Goal: Task Accomplishment & Management: Use online tool/utility

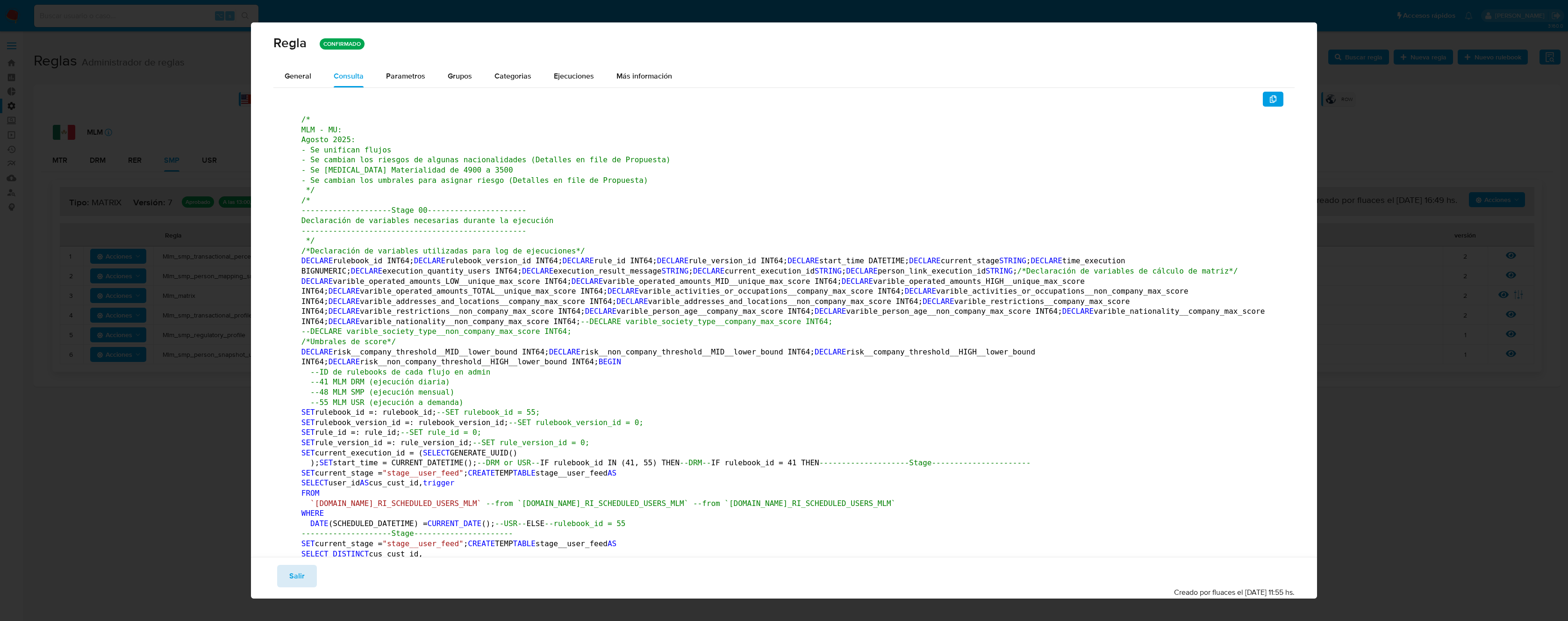
click at [297, 579] on span "Salir" at bounding box center [297, 576] width 16 height 21
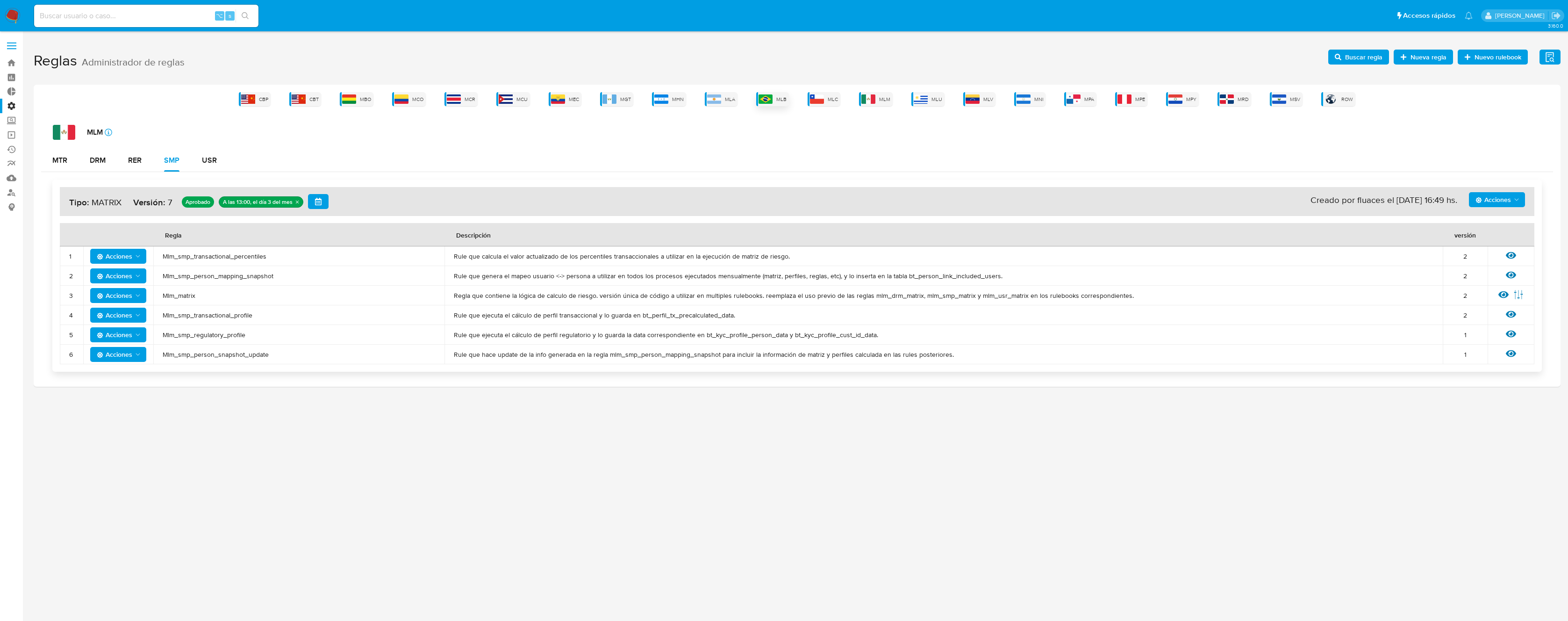
click at [776, 100] on div "MLB" at bounding box center [772, 99] width 33 height 14
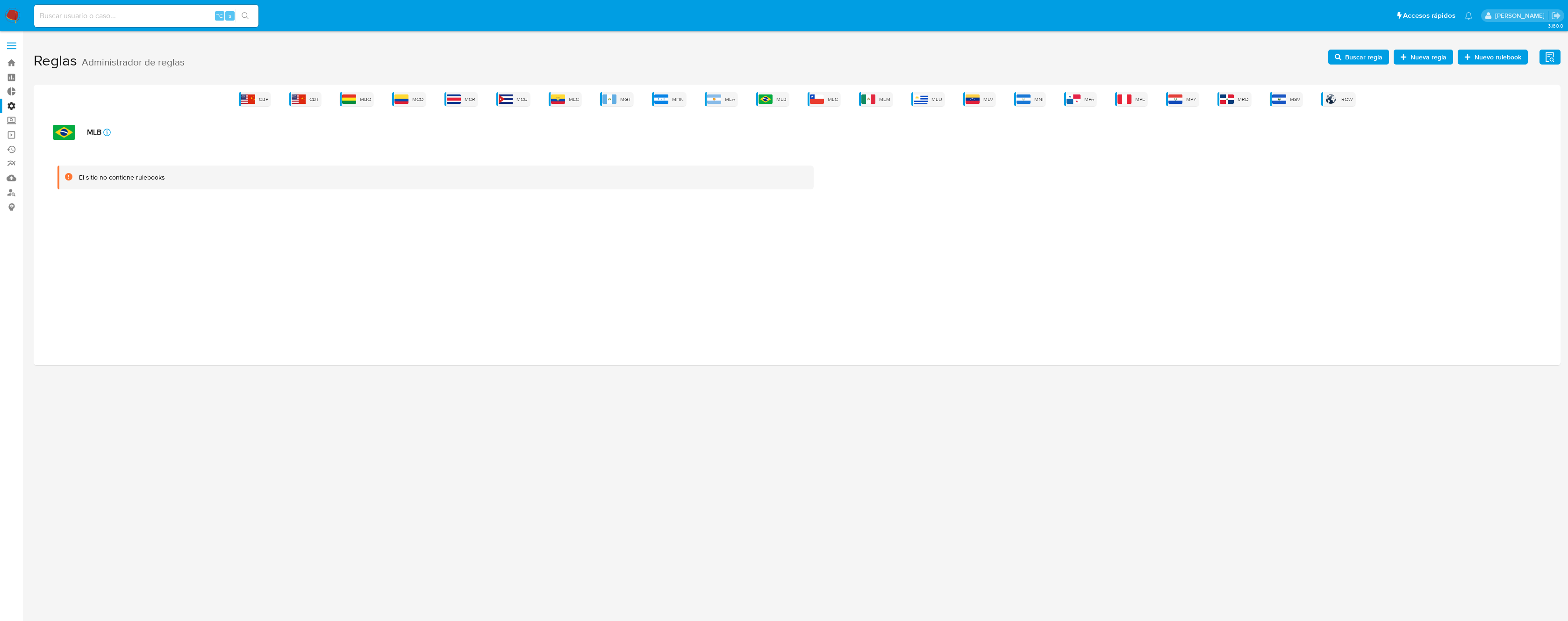
click at [1000, 162] on div "El sitio no contiene rulebooks" at bounding box center [797, 177] width 1512 height 57
click at [772, 101] on img at bounding box center [766, 99] width 14 height 9
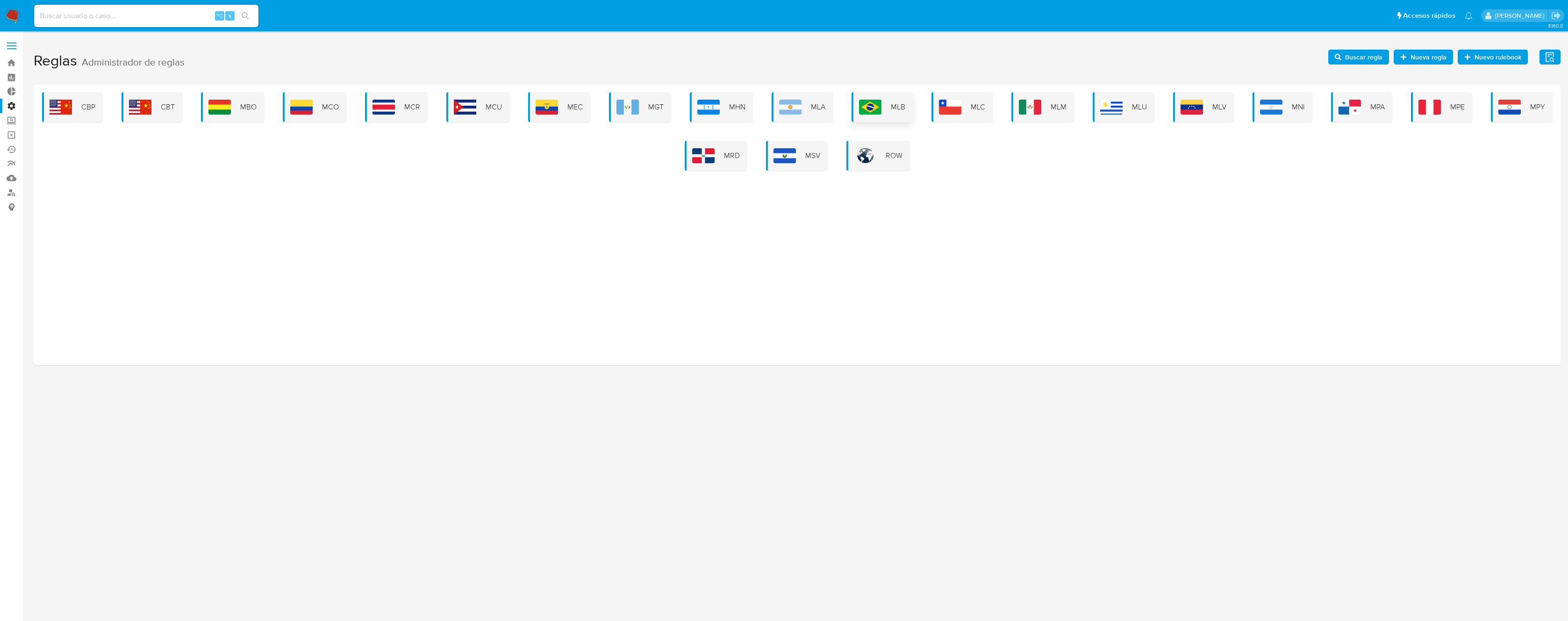
click at [863, 119] on div "MLB" at bounding box center [882, 107] width 61 height 30
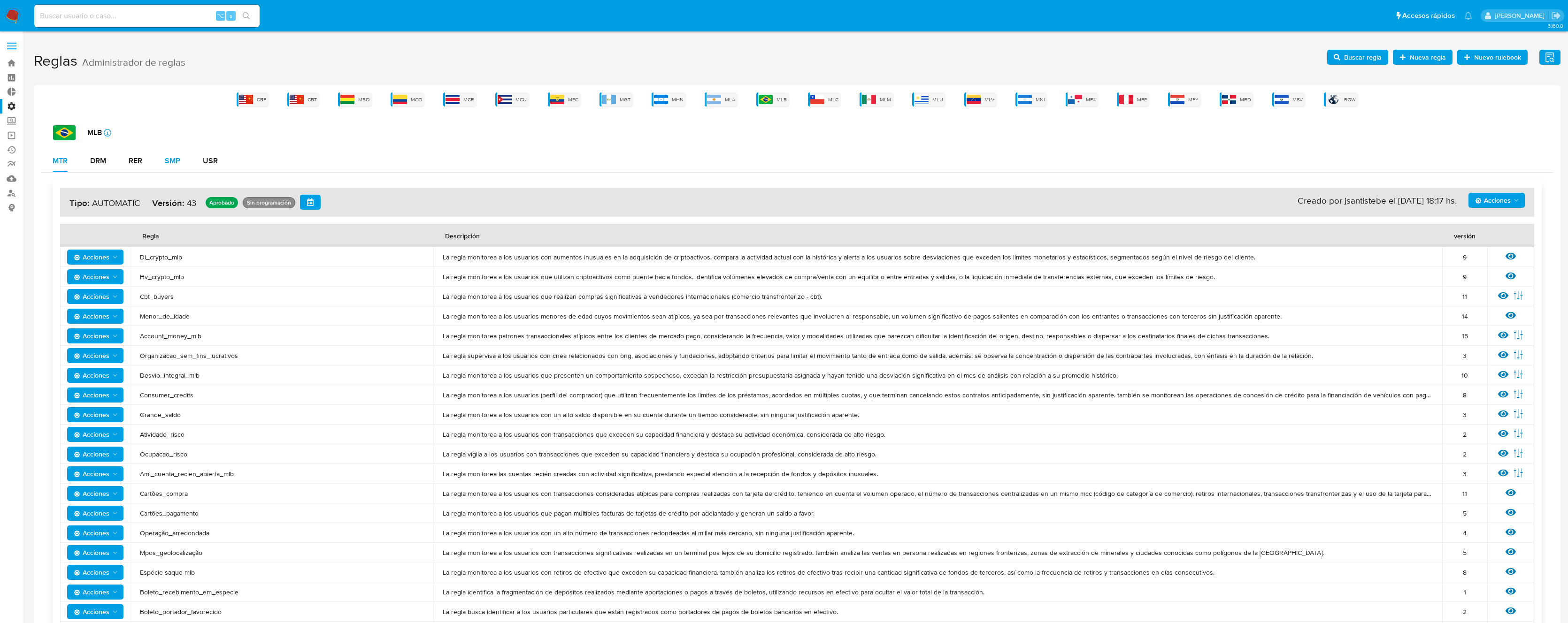
click at [156, 158] on button "SMP" at bounding box center [172, 161] width 38 height 22
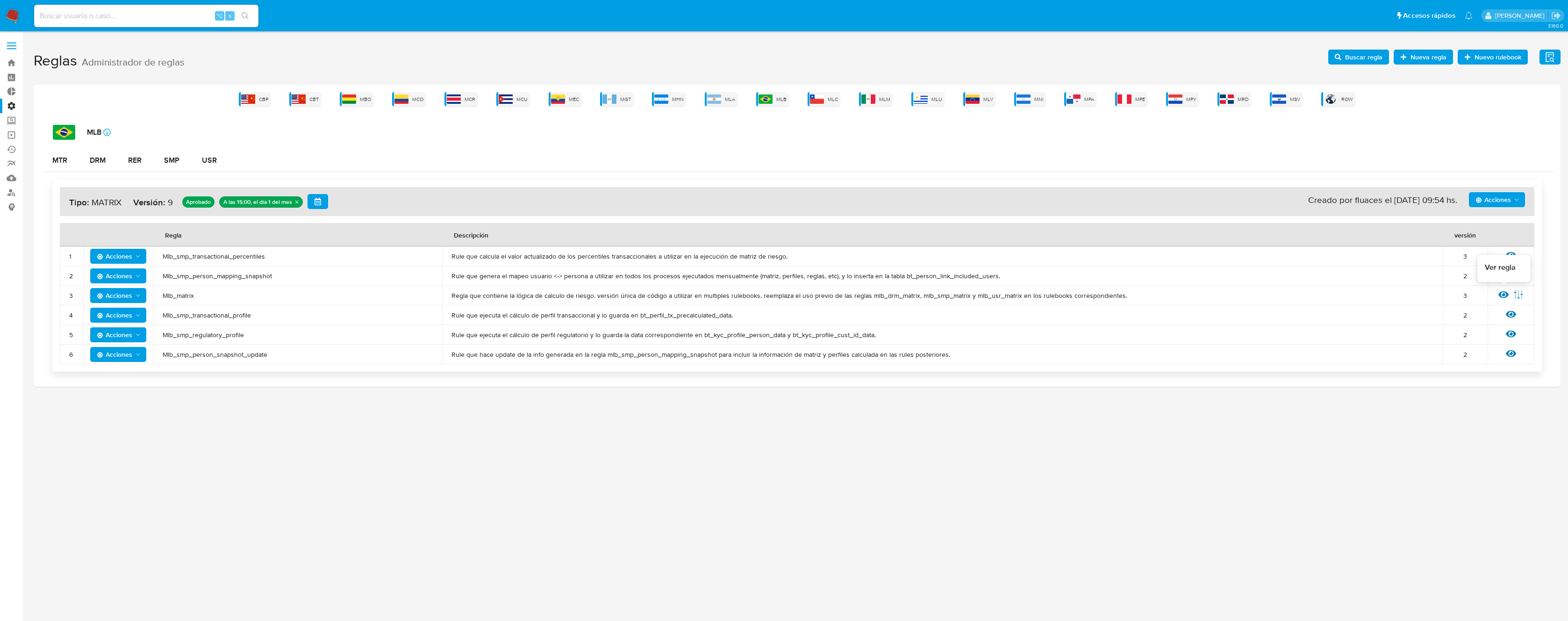
click at [1502, 294] on icon at bounding box center [1503, 294] width 11 height 11
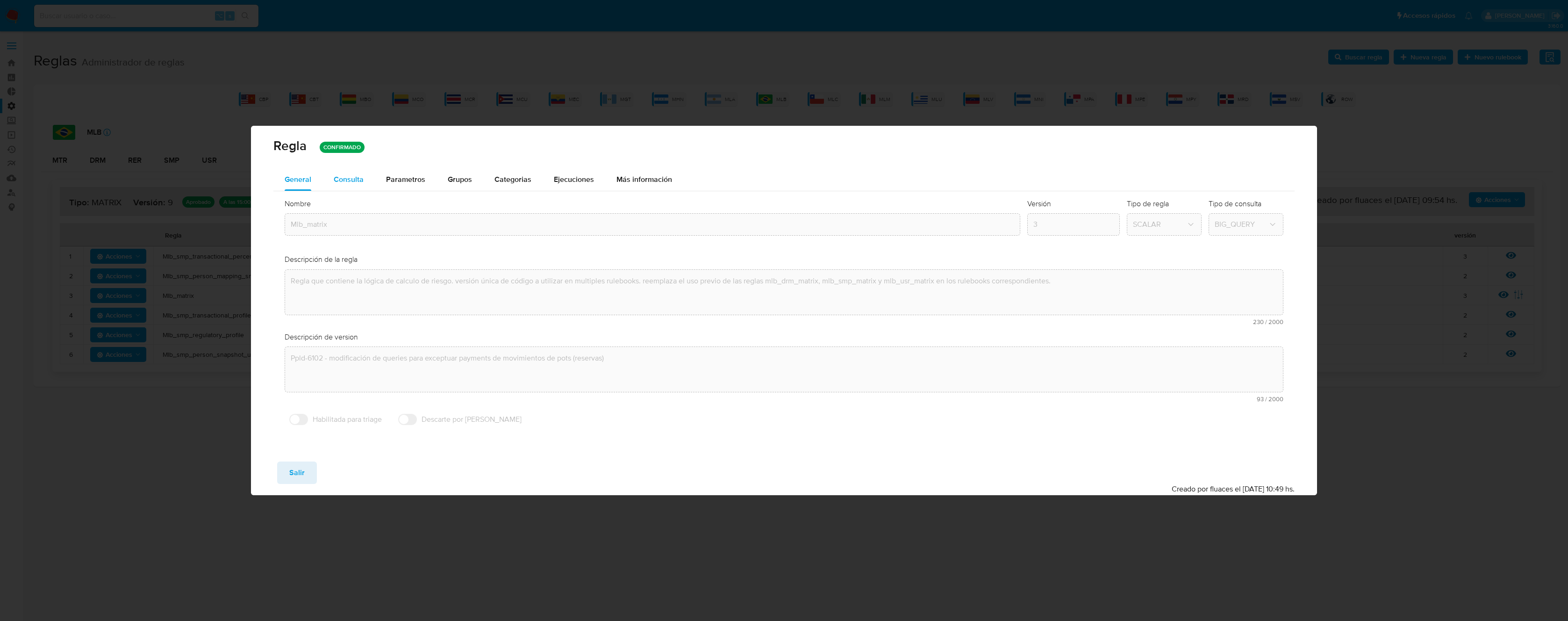
click at [351, 182] on span "Consulta" at bounding box center [349, 179] width 30 height 11
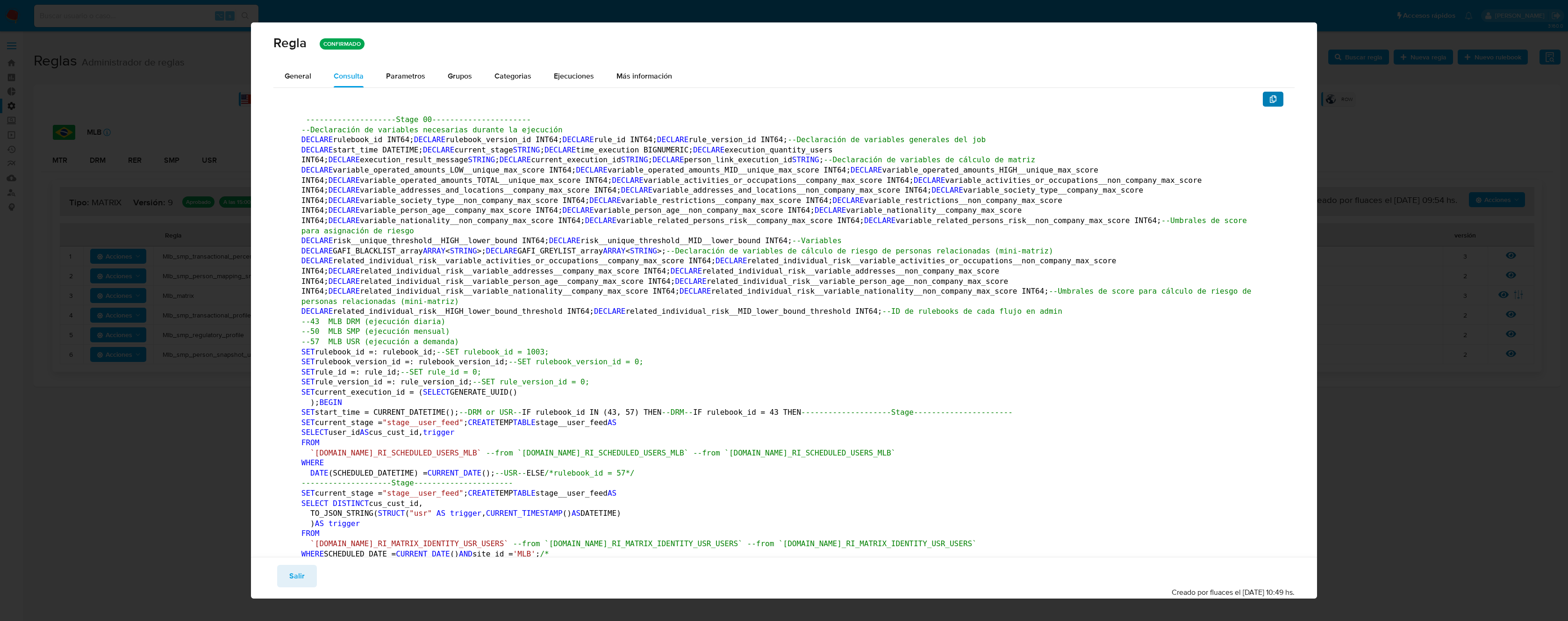
click at [1270, 98] on button "button" at bounding box center [1273, 99] width 21 height 15
